Goal: Task Accomplishment & Management: Use online tool/utility

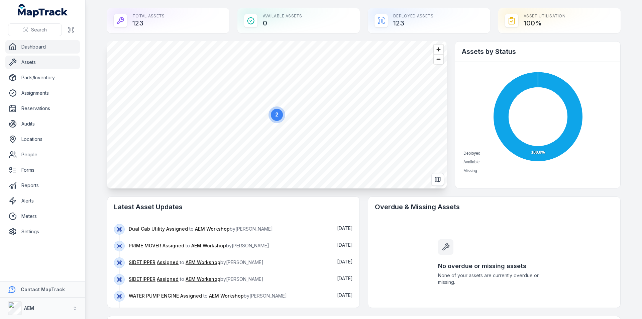
click at [32, 60] on link "Assets" at bounding box center [42, 61] width 75 height 13
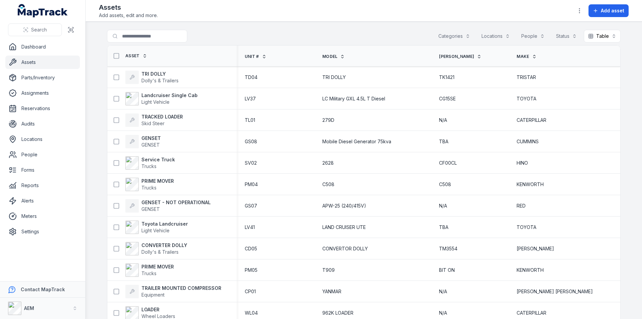
click at [257, 56] on span "Unit #" at bounding box center [252, 56] width 14 height 5
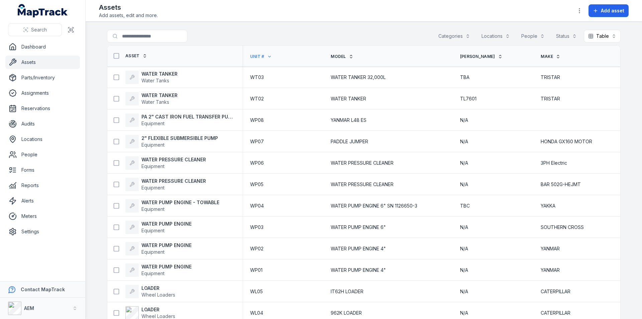
click at [251, 53] on th "Unit #" at bounding box center [282, 55] width 81 height 21
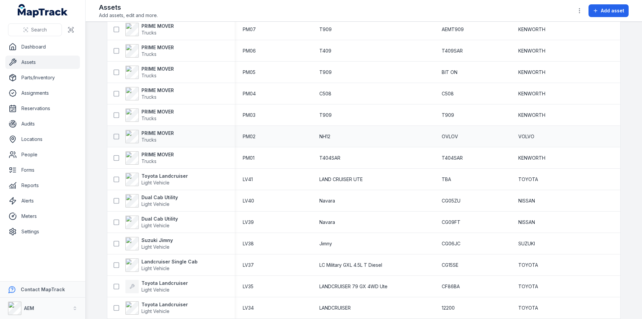
scroll to position [1137, 0]
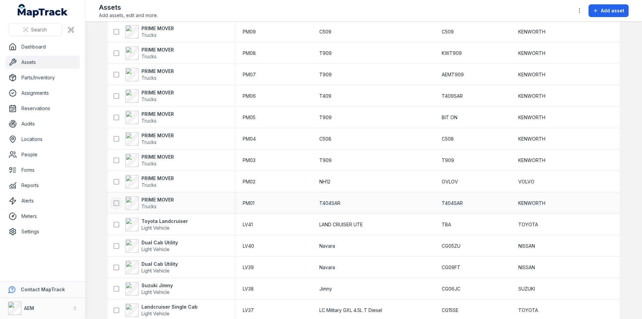
click at [115, 203] on icon at bounding box center [116, 203] width 7 height 7
click at [165, 199] on strong "PRIME MOVER" at bounding box center [157, 199] width 32 height 7
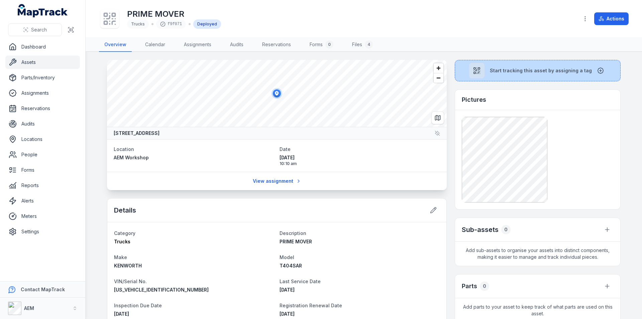
click at [533, 66] on button "Start tracking this asset by assigning a tag" at bounding box center [538, 70] width 166 height 21
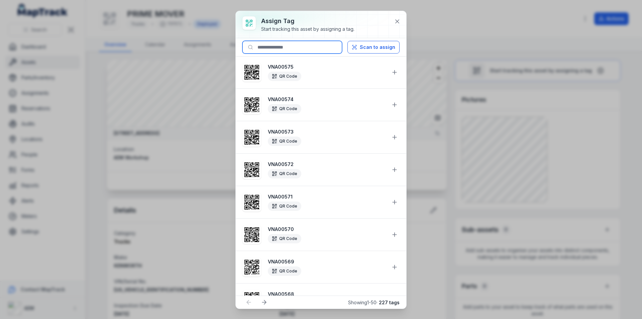
click at [294, 49] on input at bounding box center [292, 47] width 100 height 13
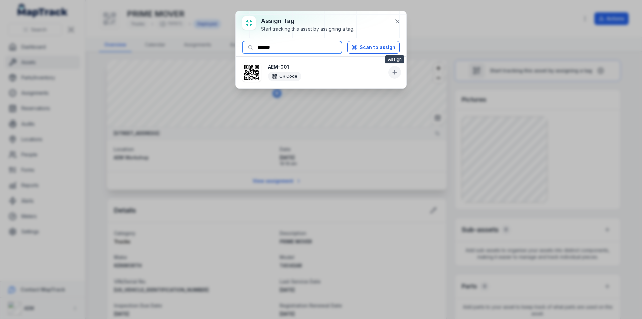
type input "*******"
click at [395, 72] on icon at bounding box center [394, 72] width 7 height 7
